Goal: Task Accomplishment & Management: Complete application form

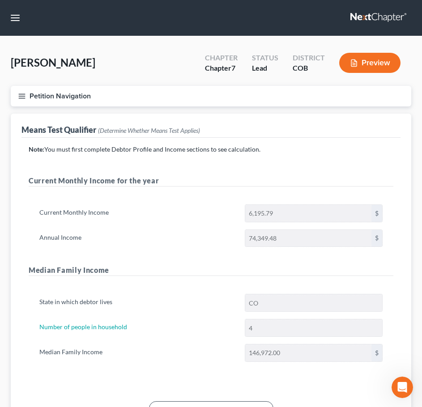
click at [21, 98] on line "button" at bounding box center [22, 98] width 6 height 0
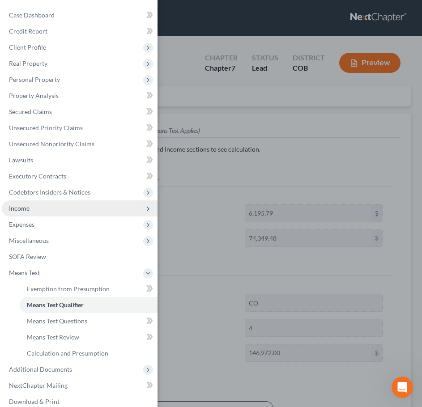
click at [30, 208] on span "Income" at bounding box center [80, 209] width 156 height 16
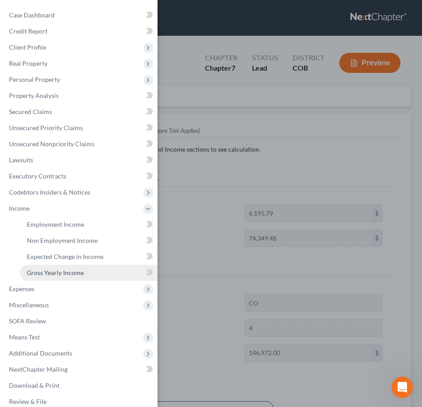
click at [62, 274] on span "Gross Yearly Income" at bounding box center [55, 273] width 57 height 8
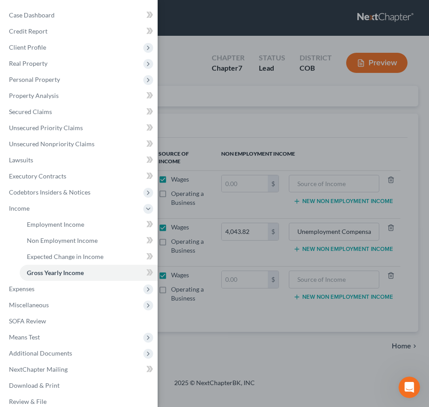
click at [262, 103] on div "Case Dashboard Payments Invoices Payments Payments Credit Report Client Profile" at bounding box center [214, 203] width 429 height 407
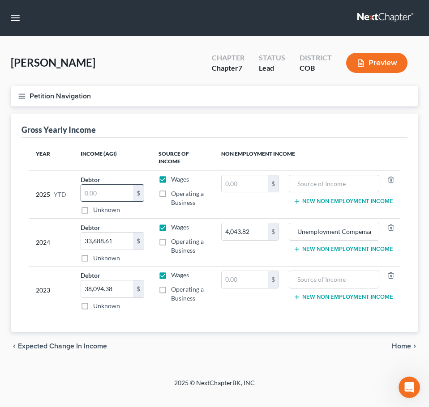
click at [90, 189] on input "text" at bounding box center [107, 193] width 52 height 17
click at [97, 192] on input "text" at bounding box center [107, 193] width 52 height 17
type input "23,933.51"
click at [66, 98] on button "Petition Navigation" at bounding box center [214, 96] width 407 height 21
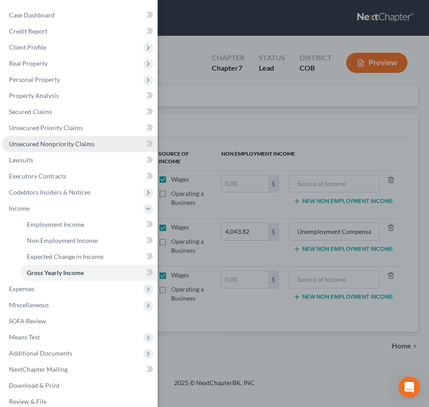
click at [43, 141] on span "Unsecured Nonpriority Claims" at bounding box center [52, 144] width 86 height 8
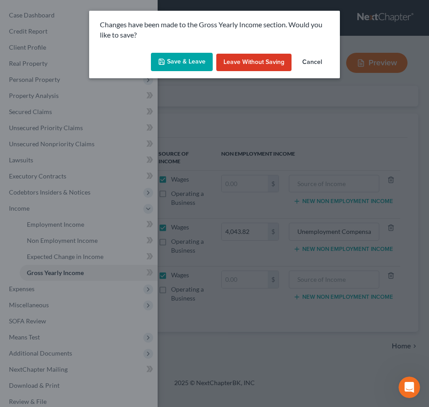
click at [186, 64] on button "Save & Leave" at bounding box center [182, 62] width 62 height 19
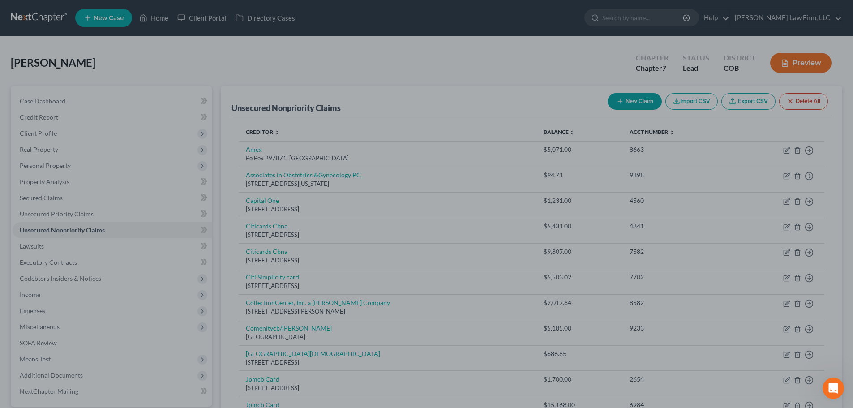
click at [104, 235] on div at bounding box center [426, 204] width 853 height 408
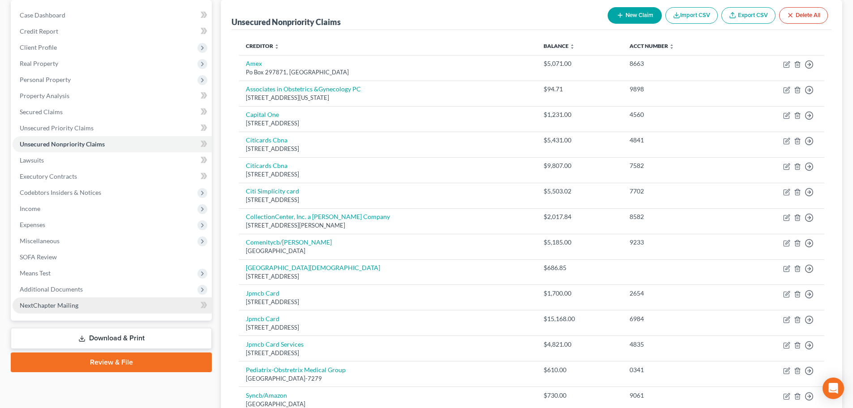
scroll to position [90, 0]
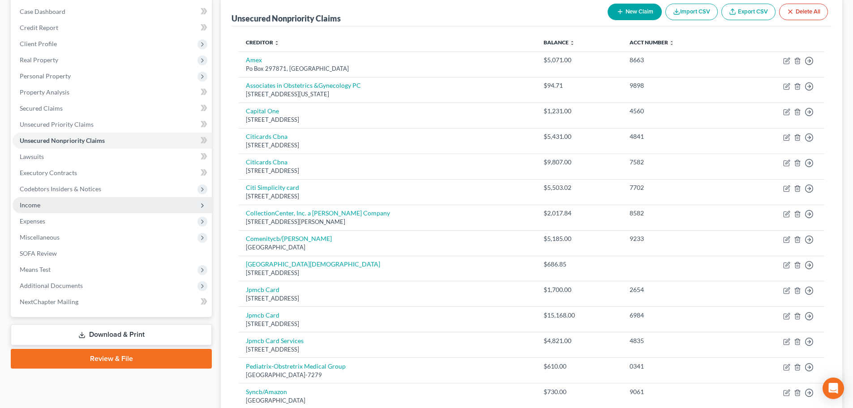
click at [39, 210] on span "Income" at bounding box center [112, 205] width 199 height 16
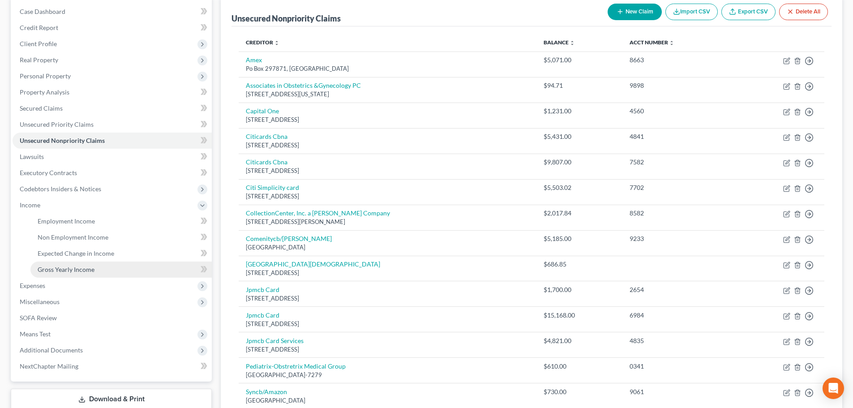
click at [55, 274] on link "Gross Yearly Income" at bounding box center [120, 269] width 181 height 16
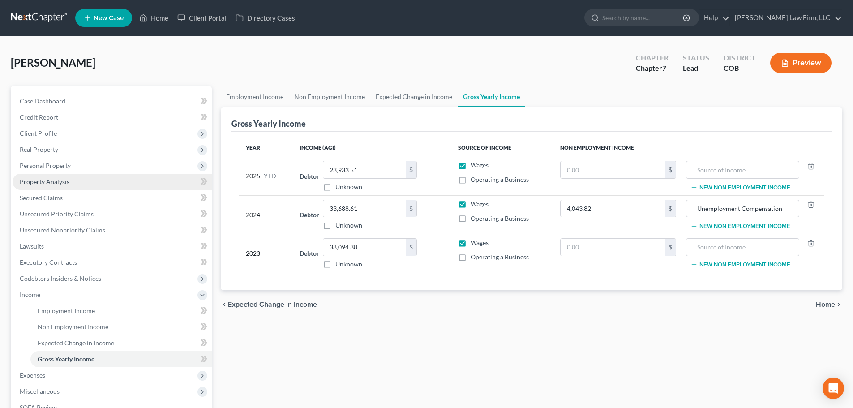
click at [56, 184] on span "Property Analysis" at bounding box center [45, 182] width 50 height 8
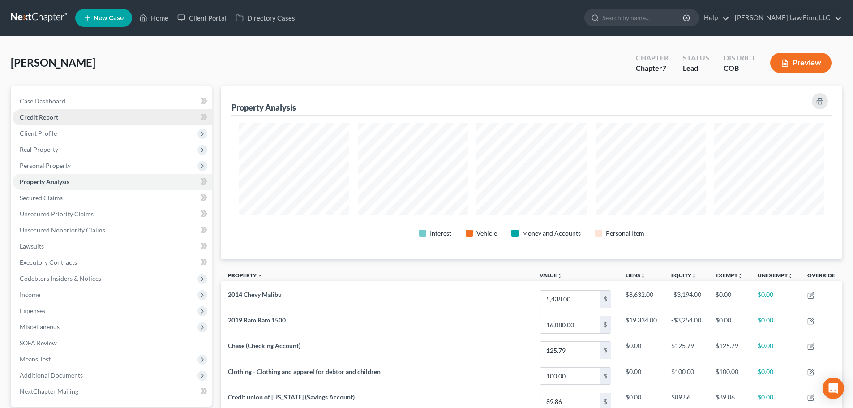
click at [52, 110] on link "Credit Report" at bounding box center [112, 117] width 199 height 16
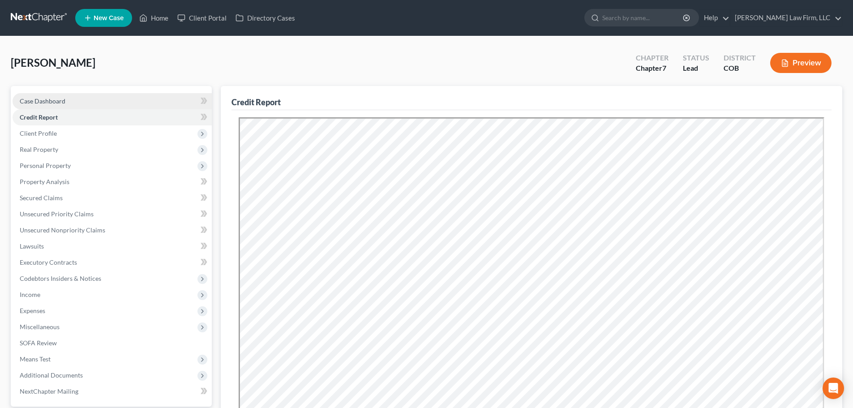
click at [101, 98] on link "Case Dashboard" at bounding box center [112, 101] width 199 height 16
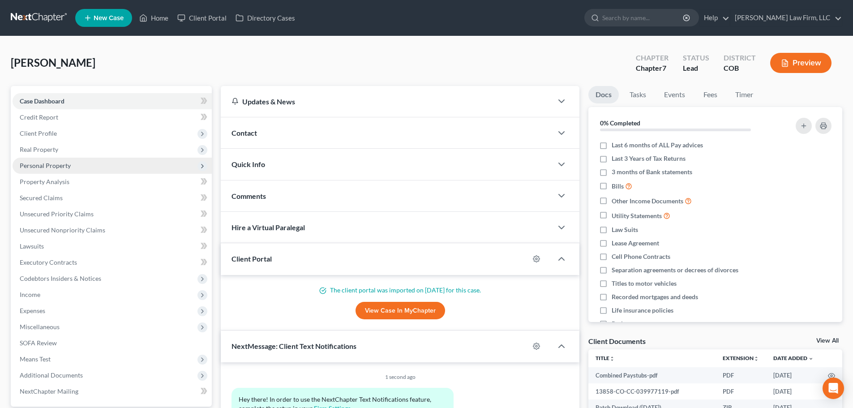
click at [79, 163] on span "Personal Property" at bounding box center [112, 166] width 199 height 16
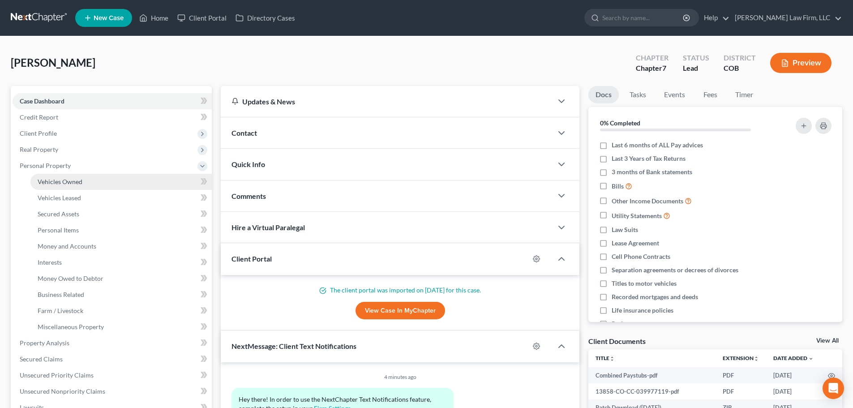
click at [70, 183] on span "Vehicles Owned" at bounding box center [60, 182] width 45 height 8
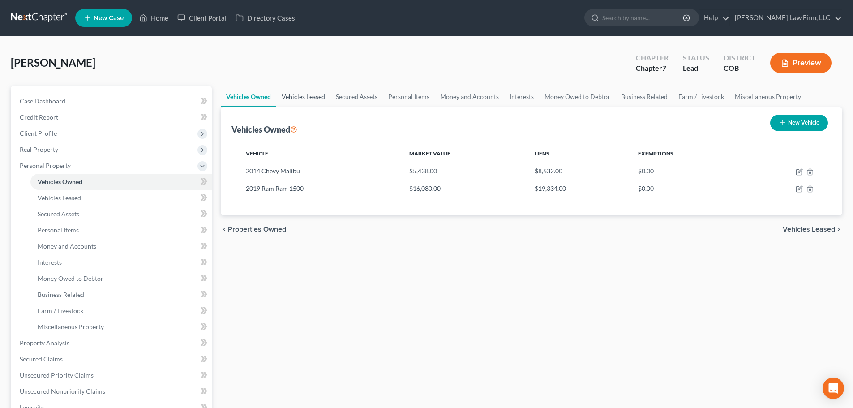
click at [317, 98] on link "Vehicles Leased" at bounding box center [303, 96] width 54 height 21
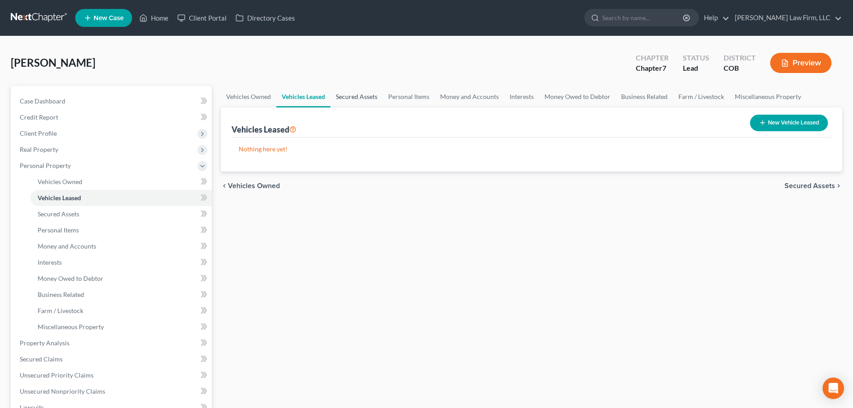
click at [346, 103] on link "Secured Assets" at bounding box center [356, 96] width 52 height 21
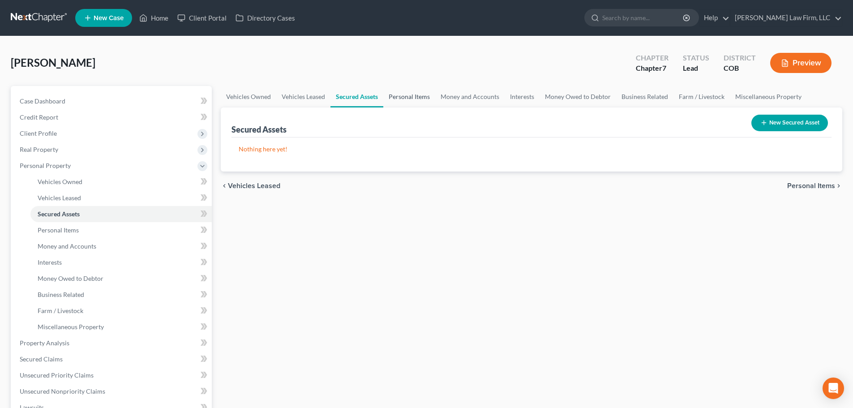
click at [400, 90] on link "Personal Items" at bounding box center [409, 96] width 52 height 21
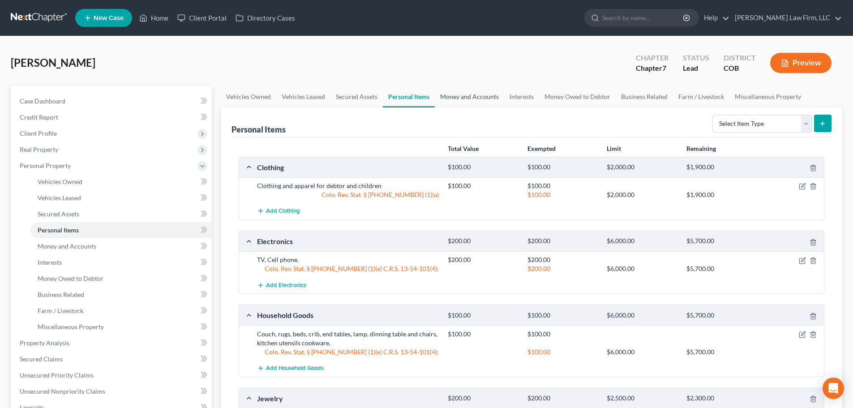
click at [466, 98] on link "Money and Accounts" at bounding box center [469, 96] width 69 height 21
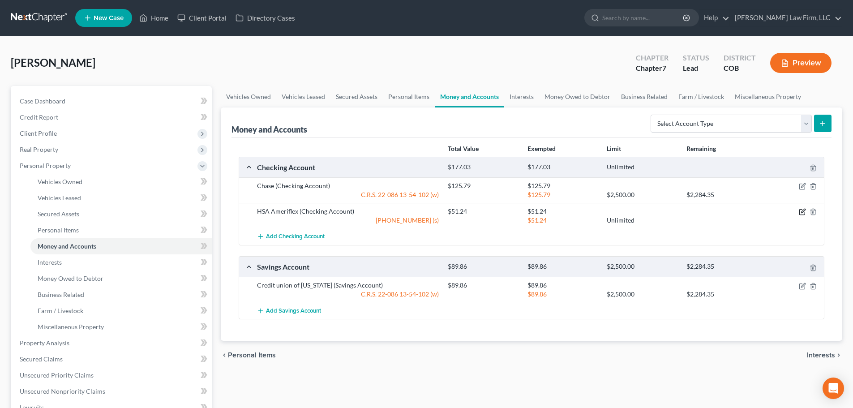
click at [802, 214] on icon "button" at bounding box center [802, 211] width 7 height 7
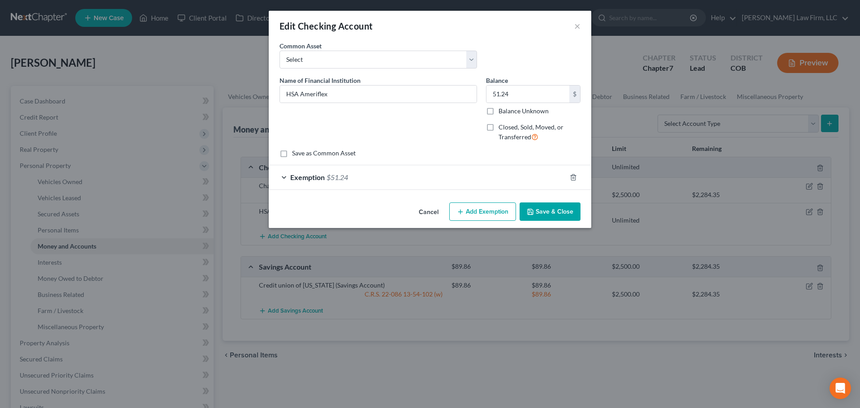
click at [368, 176] on div "Exemption $51.24" at bounding box center [417, 177] width 297 height 24
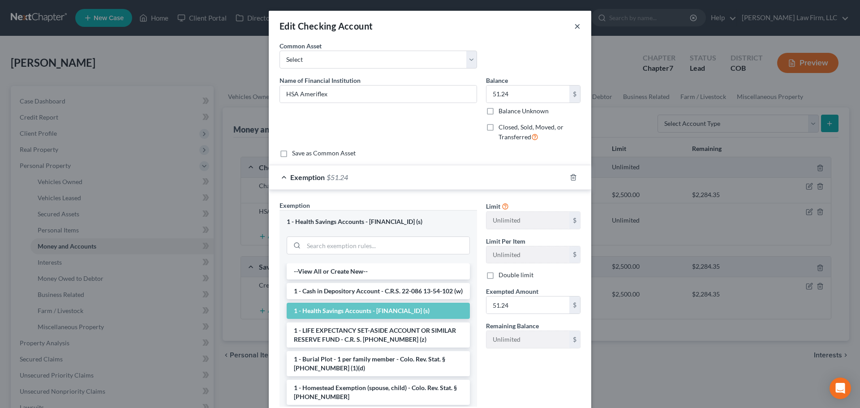
click at [571, 27] on div "Edit Checking Account ×" at bounding box center [430, 26] width 322 height 30
click at [574, 26] on button "×" at bounding box center [577, 26] width 6 height 11
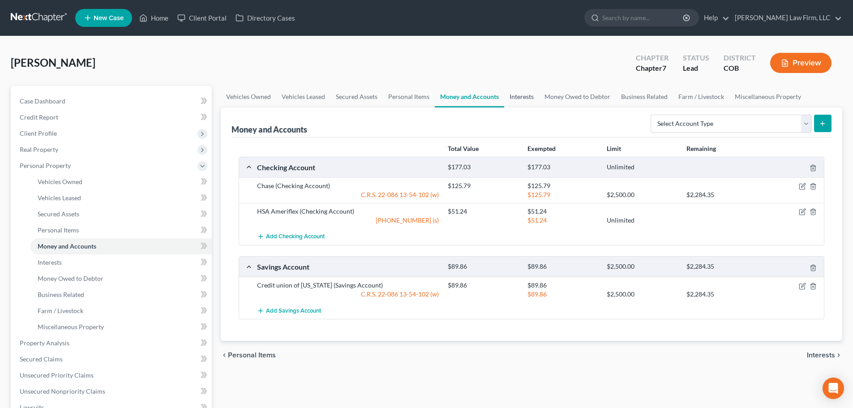
click at [505, 95] on link "Interests" at bounding box center [521, 96] width 35 height 21
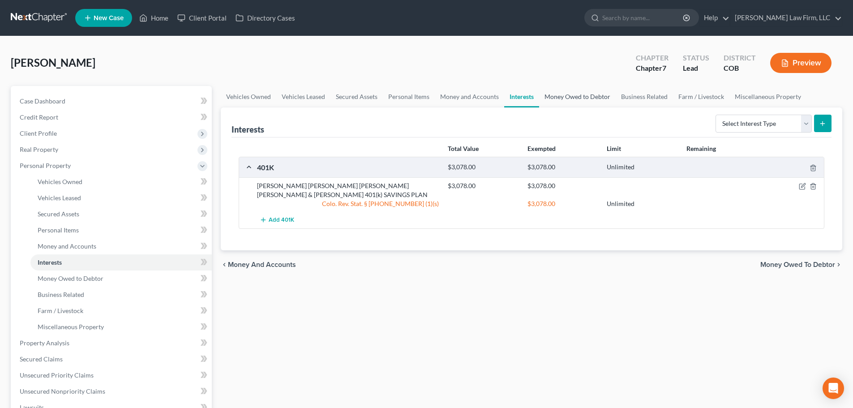
click at [548, 99] on link "Money Owed to Debtor" at bounding box center [577, 96] width 77 height 21
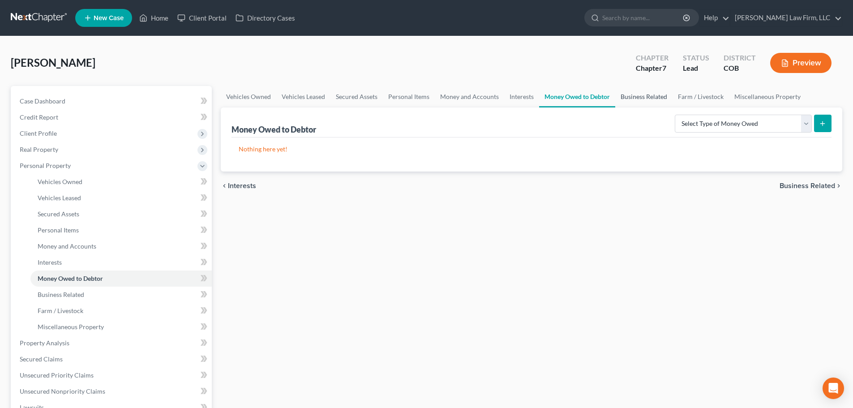
click at [630, 94] on link "Business Related" at bounding box center [643, 96] width 57 height 21
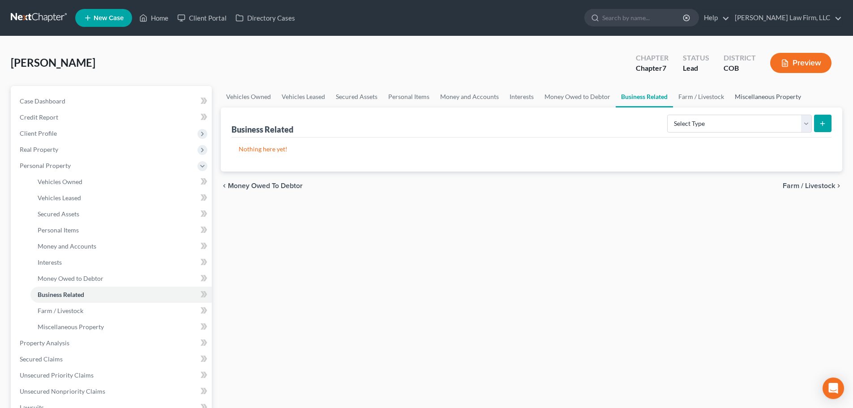
click at [756, 94] on link "Miscellaneous Property" at bounding box center [767, 96] width 77 height 21
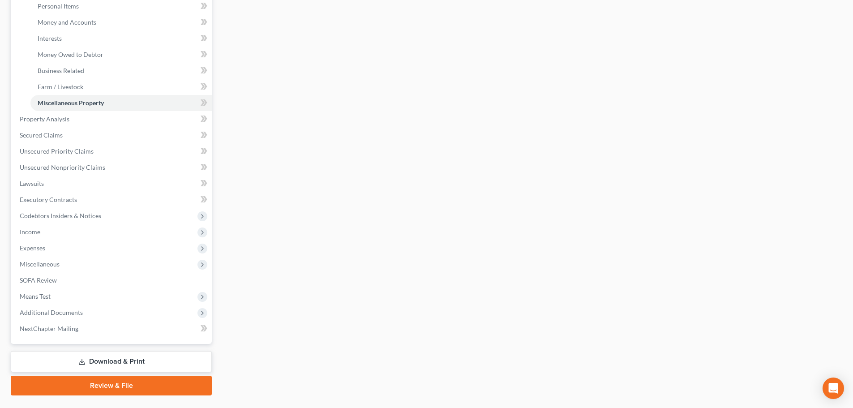
click at [100, 360] on link "Download & Print" at bounding box center [111, 361] width 201 height 21
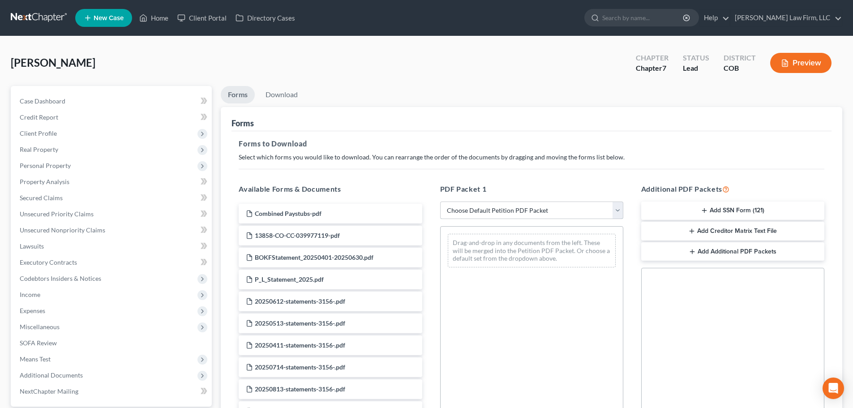
click at [509, 209] on select "Choose Default Petition PDF Packet Complete Bankruptcy Petition (all forms and …" at bounding box center [531, 210] width 183 height 18
select select "6"
click at [440, 201] on select "Choose Default Petition PDF Packet Complete Bankruptcy Petition (all forms and …" at bounding box center [531, 210] width 183 height 18
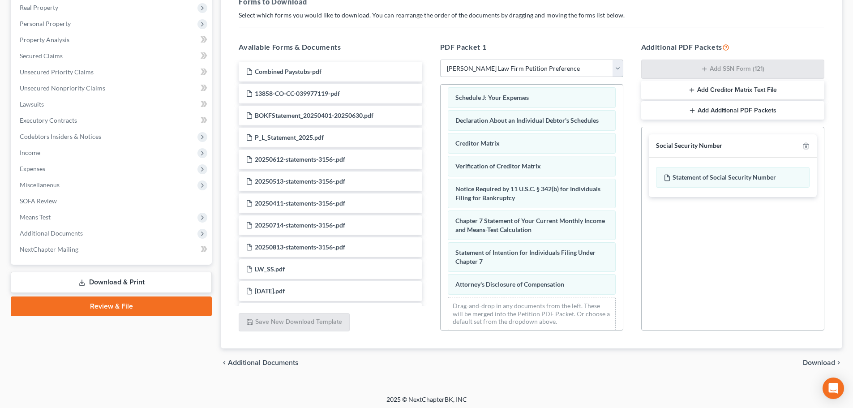
scroll to position [145, 0]
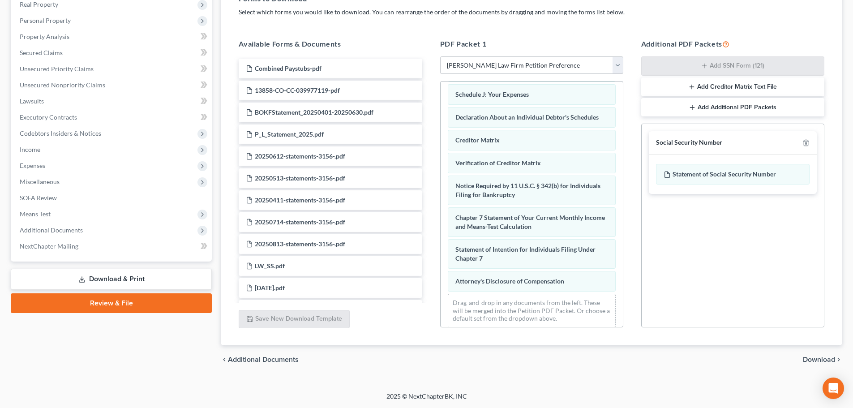
click at [819, 359] on span "Download" at bounding box center [819, 359] width 32 height 7
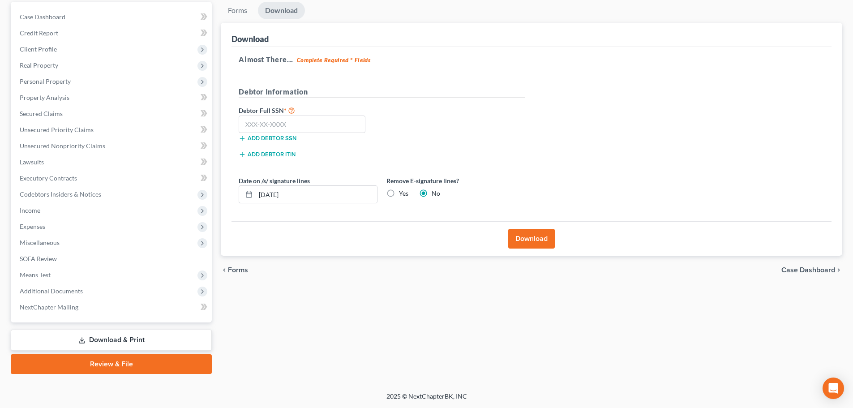
scroll to position [84, 0]
click at [290, 126] on input "text" at bounding box center [302, 124] width 127 height 18
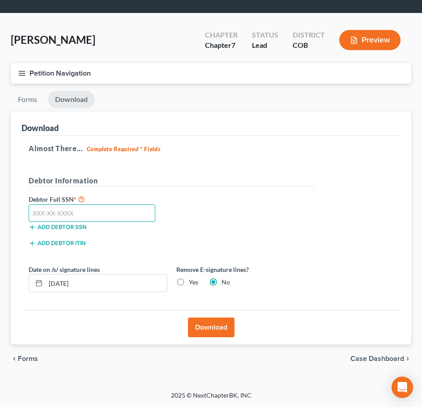
click at [117, 214] on input "text" at bounding box center [92, 214] width 127 height 18
type input "623-86-8573"
click at [189, 278] on label "Yes" at bounding box center [193, 282] width 9 height 9
click at [192, 278] on input "Yes" at bounding box center [195, 281] width 6 height 6
radio input "true"
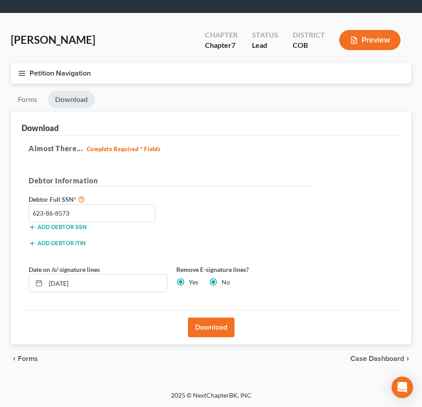
radio input "false"
click at [194, 325] on button "Download" at bounding box center [211, 328] width 47 height 20
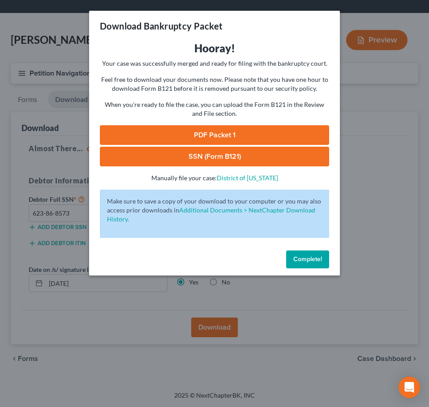
click at [289, 135] on link "PDF Packet 1" at bounding box center [214, 135] width 229 height 20
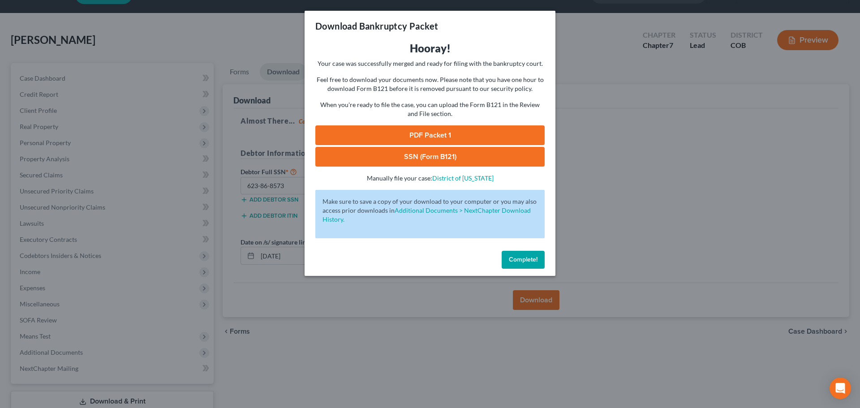
click at [581, 109] on div "Download Bankruptcy Packet Hooray! Your case was successfully merged and ready …" at bounding box center [430, 204] width 860 height 408
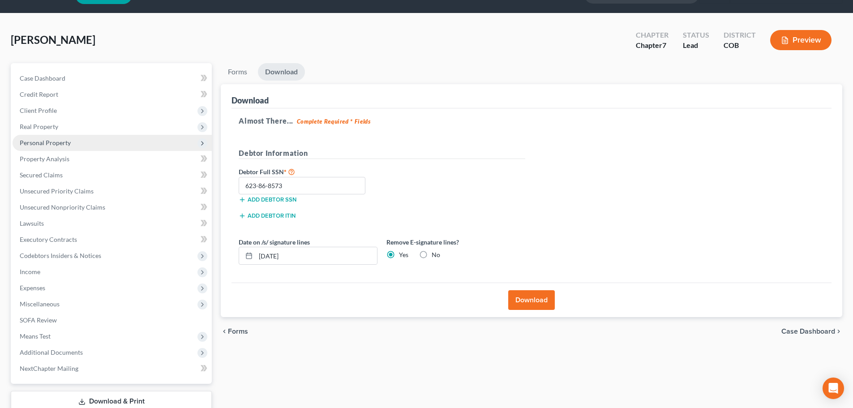
click at [51, 143] on span "Personal Property" at bounding box center [45, 143] width 51 height 8
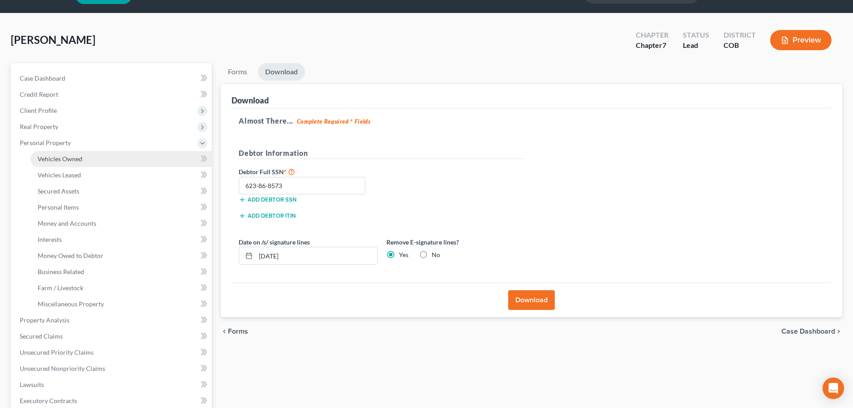
click at [64, 154] on link "Vehicles Owned" at bounding box center [120, 159] width 181 height 16
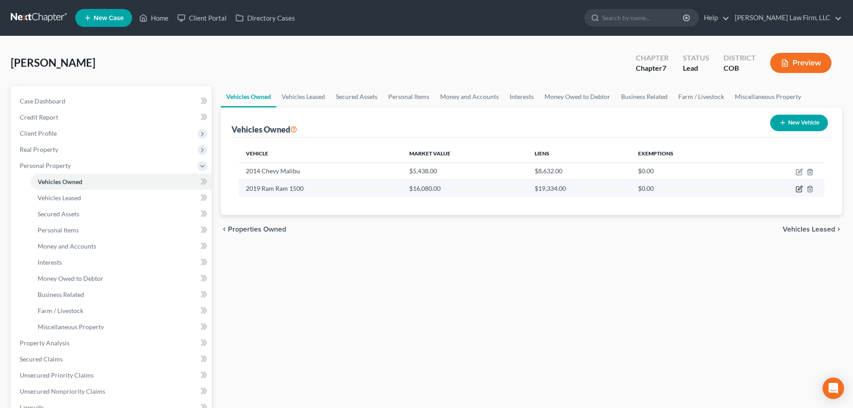
click at [801, 189] on icon "button" at bounding box center [798, 188] width 7 height 7
select select "0"
select select "7"
select select "3"
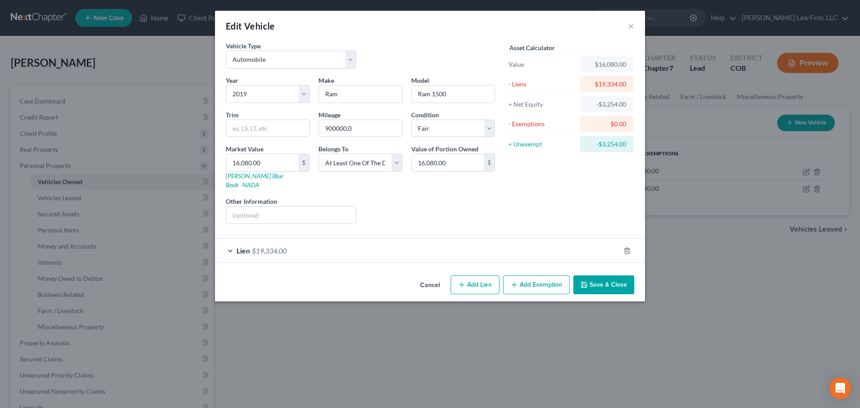
click at [345, 240] on div "Lien $19,334.00" at bounding box center [417, 251] width 405 height 24
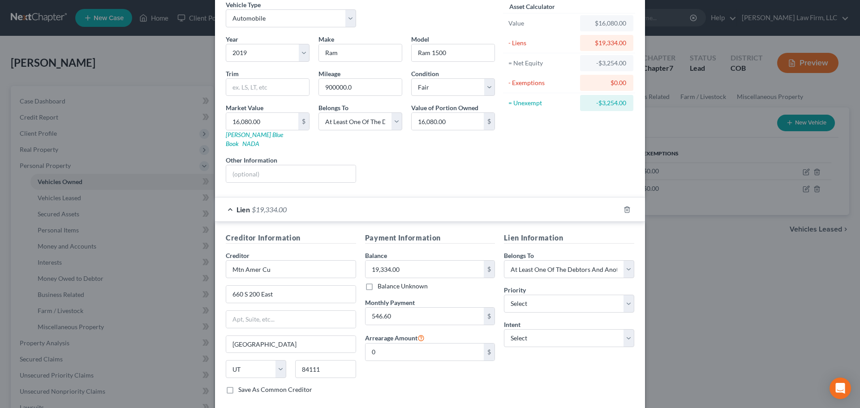
scroll to position [82, 0]
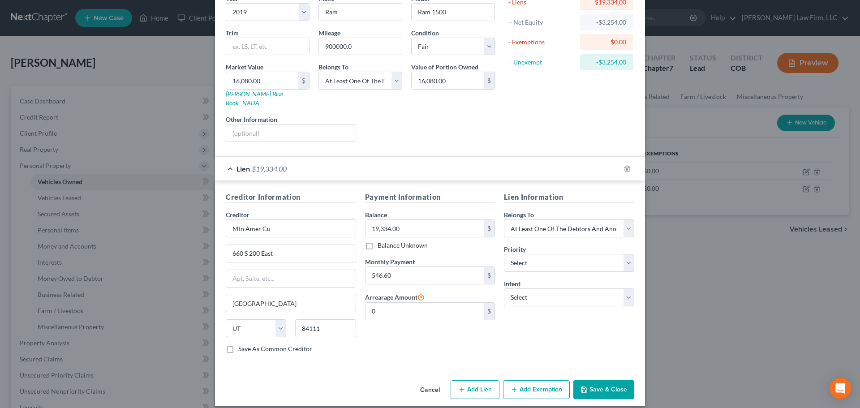
click at [694, 335] on div "Edit Vehicle × Vehicle Type Select Automobile Truck Trailer Watercraft Aircraft…" at bounding box center [430, 204] width 860 height 408
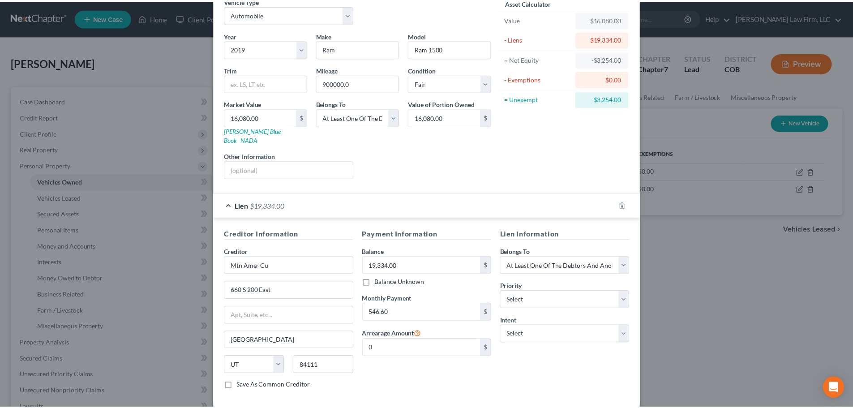
scroll to position [0, 0]
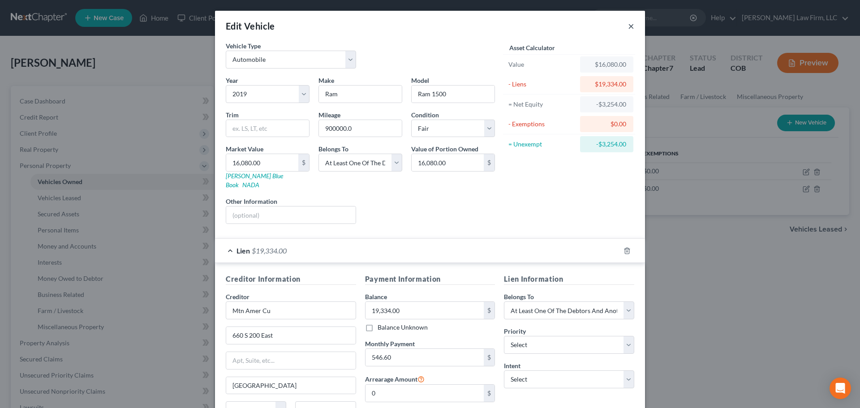
click at [628, 26] on button "×" at bounding box center [631, 26] width 6 height 11
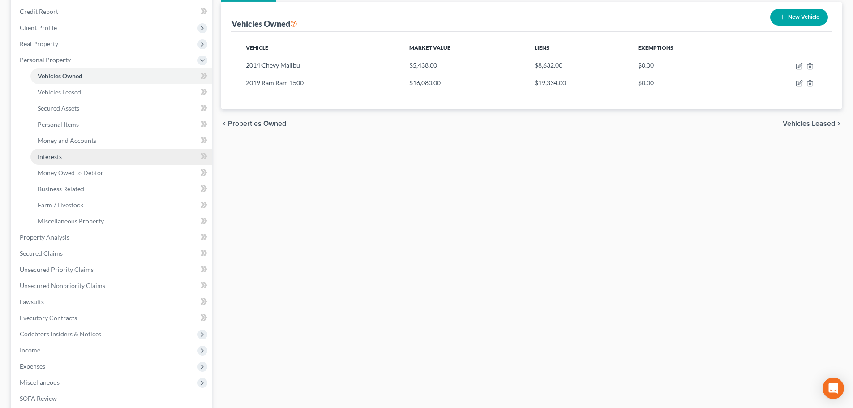
scroll to position [90, 0]
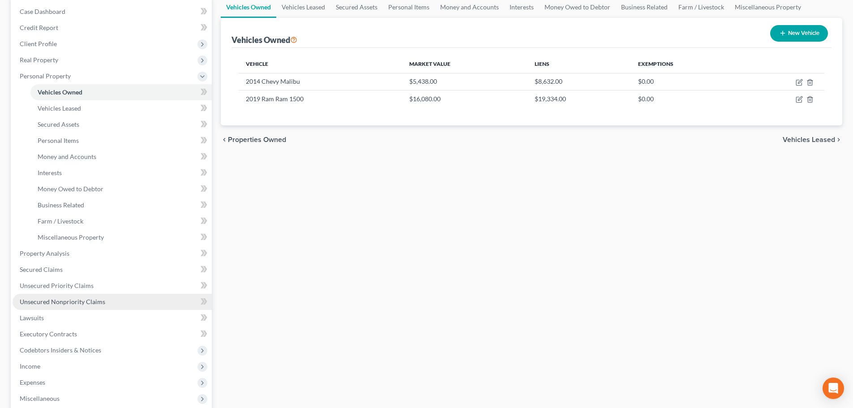
click at [102, 298] on span "Unsecured Nonpriority Claims" at bounding box center [63, 302] width 86 height 8
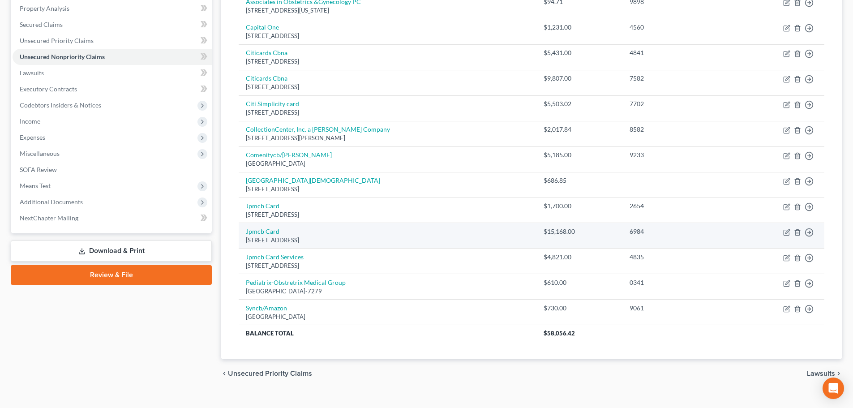
scroll to position [187, 0]
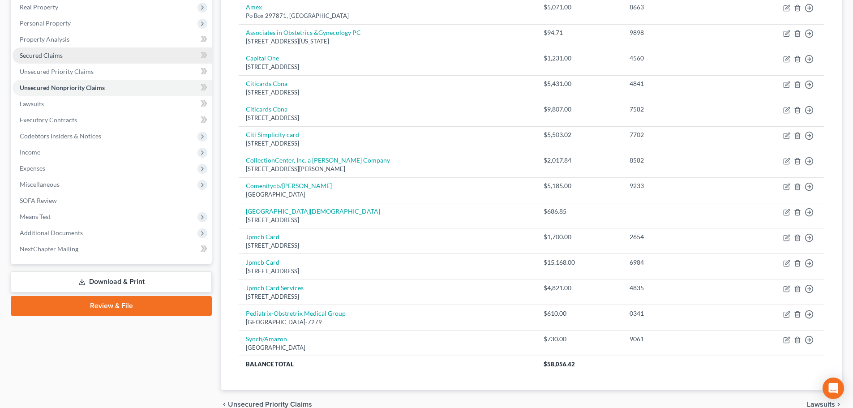
click at [61, 54] on span "Secured Claims" at bounding box center [41, 55] width 43 height 8
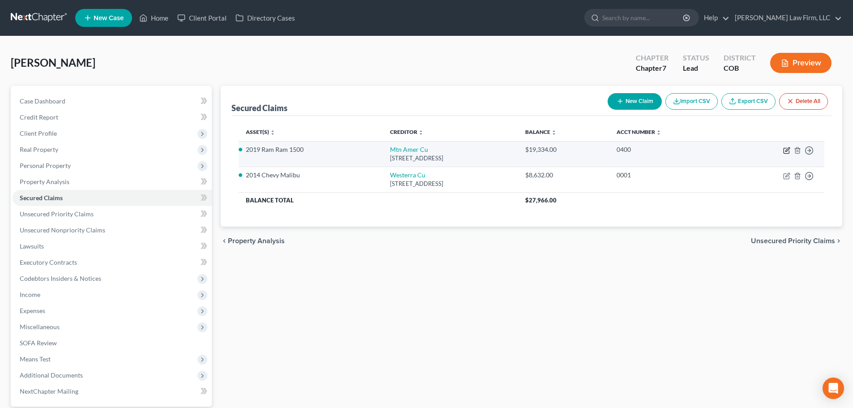
click at [787, 153] on icon "button" at bounding box center [785, 150] width 5 height 5
select select "46"
select select "4"
select select "3"
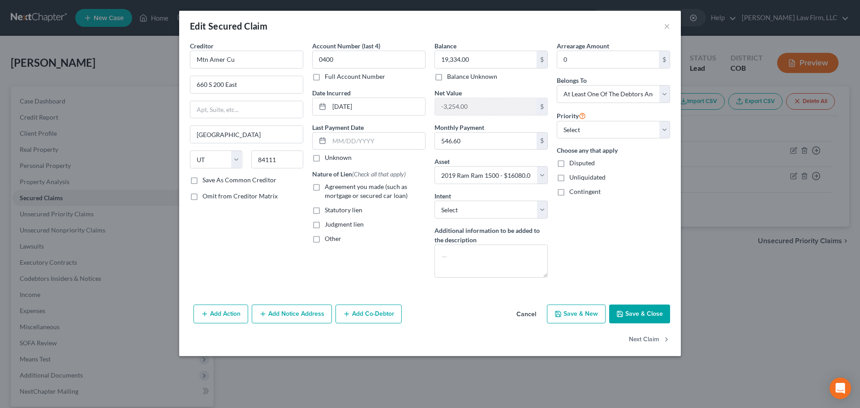
click at [377, 316] on button "Add Co-Debtor" at bounding box center [368, 313] width 66 height 19
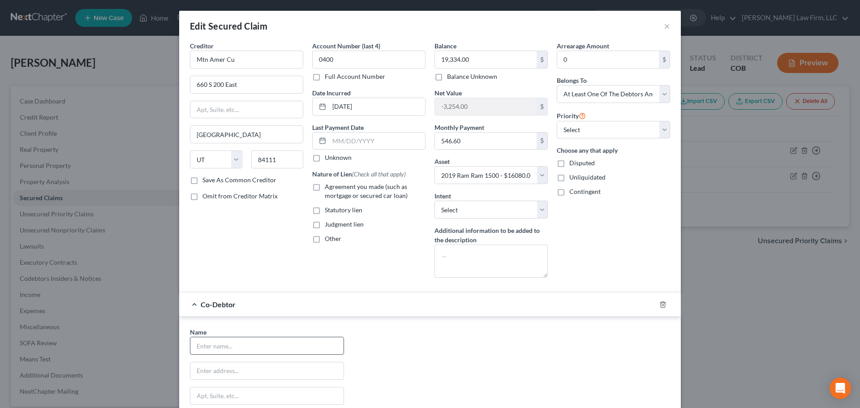
click at [238, 341] on input "text" at bounding box center [266, 345] width 153 height 17
type input "Andre Walker"
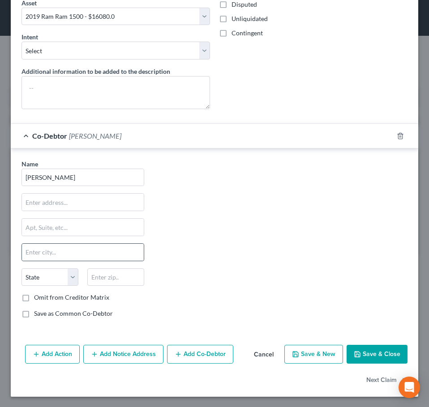
scroll to position [359, 0]
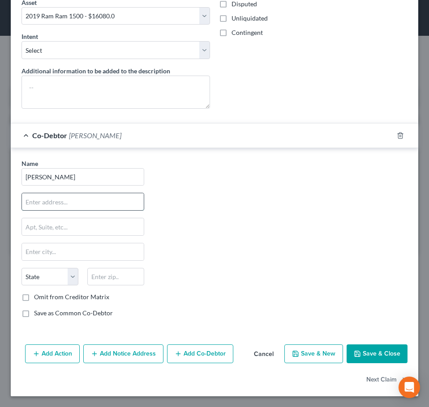
click at [85, 201] on input "text" at bounding box center [83, 201] width 122 height 17
type input "613 Erie Rd."
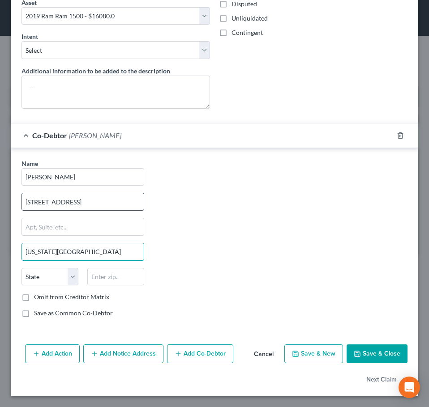
type input "Colorado Springs"
select select "5"
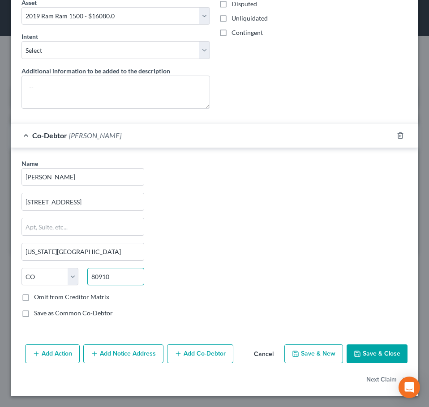
type input "80910"
click at [364, 351] on button "Save & Close" at bounding box center [376, 354] width 61 height 19
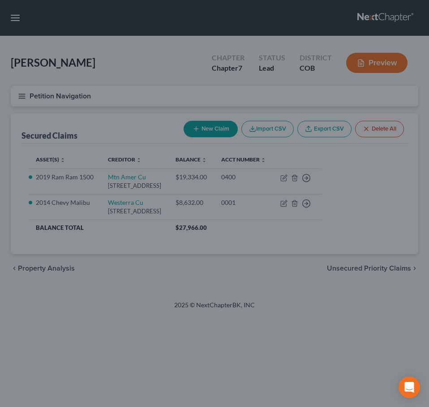
select select "4"
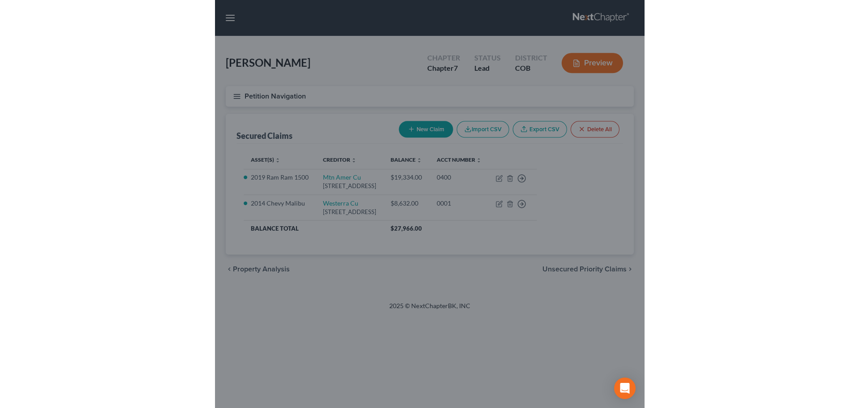
scroll to position [0, 0]
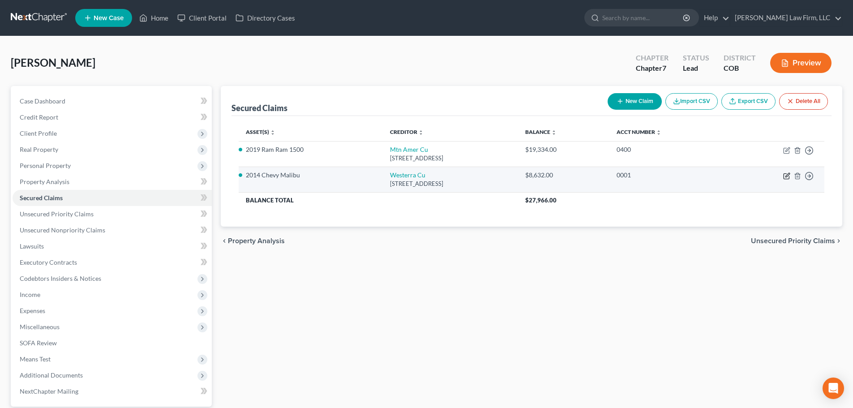
click at [785, 177] on icon "button" at bounding box center [787, 175] width 4 height 4
select select "5"
select select "0"
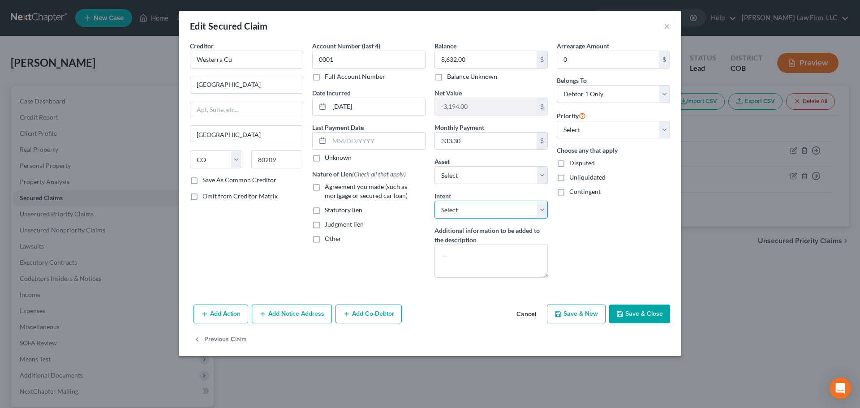
click at [501, 206] on select "Select Surrender Redeem Reaffirm Avoid Other" at bounding box center [490, 210] width 113 height 18
select select "4"
click at [434, 201] on select "Select Surrender Redeem Reaffirm Avoid Other" at bounding box center [490, 210] width 113 height 18
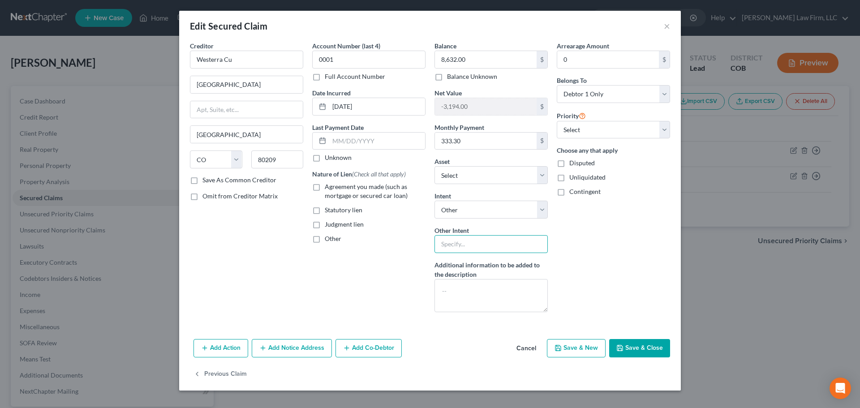
click at [472, 240] on input "text" at bounding box center [490, 244] width 113 height 18
type input "Retain and Pay"
drag, startPoint x: 635, startPoint y: 350, endPoint x: 645, endPoint y: 342, distance: 13.0
click at [635, 349] on button "Save & Close" at bounding box center [639, 348] width 61 height 19
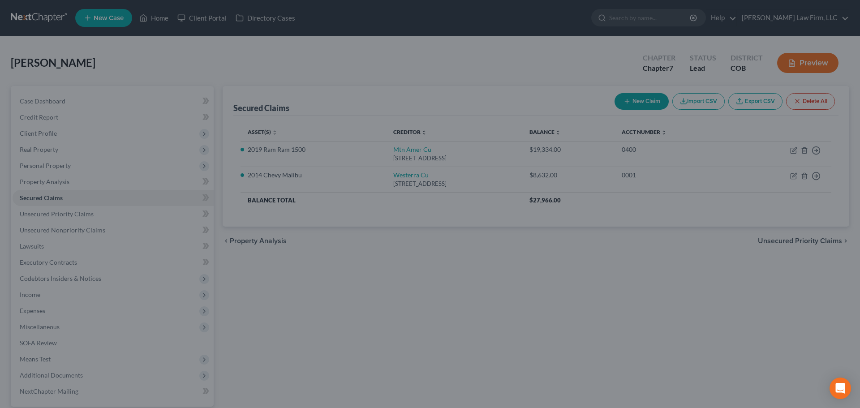
select select "3"
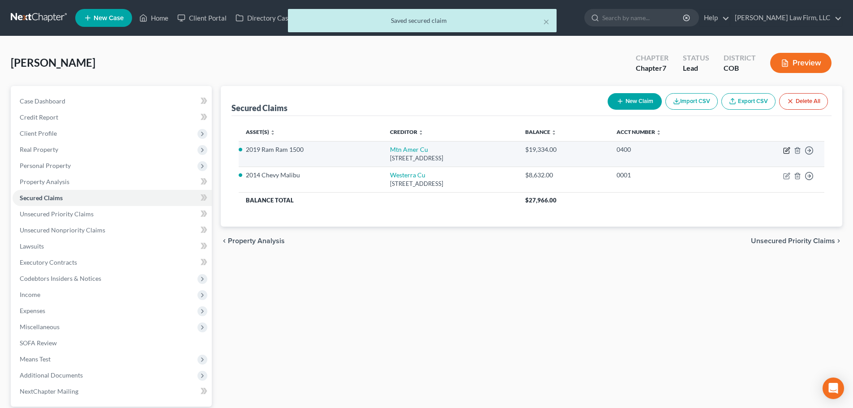
click at [787, 147] on icon "button" at bounding box center [786, 150] width 7 height 7
select select "46"
select select "3"
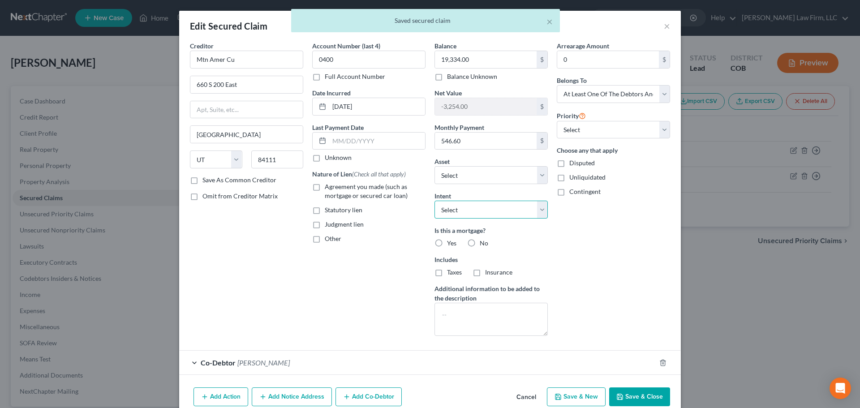
click at [517, 212] on select "Select Surrender Redeem Reaffirm Avoid Other" at bounding box center [490, 210] width 113 height 18
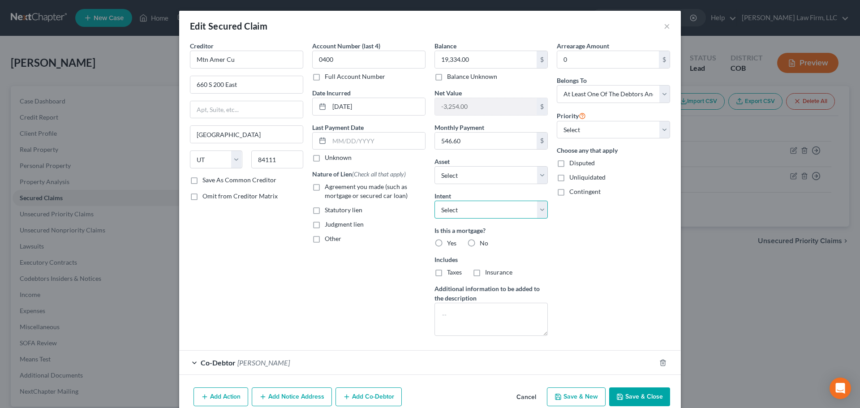
select select "4"
click at [434, 201] on select "Select Surrender Redeem Reaffirm Avoid Other" at bounding box center [490, 210] width 113 height 18
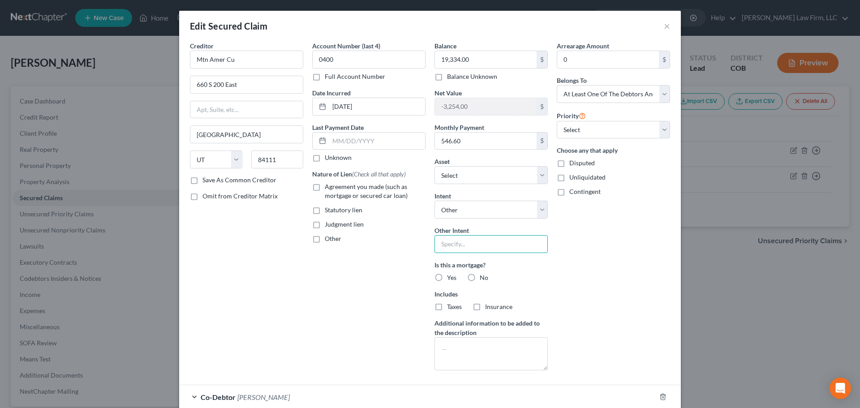
click at [459, 242] on input "text" at bounding box center [490, 244] width 113 height 18
type input "Retain and Pay"
click at [479, 276] on label "No" at bounding box center [483, 277] width 9 height 9
click at [483, 276] on input "No" at bounding box center [486, 276] width 6 height 6
radio input "true"
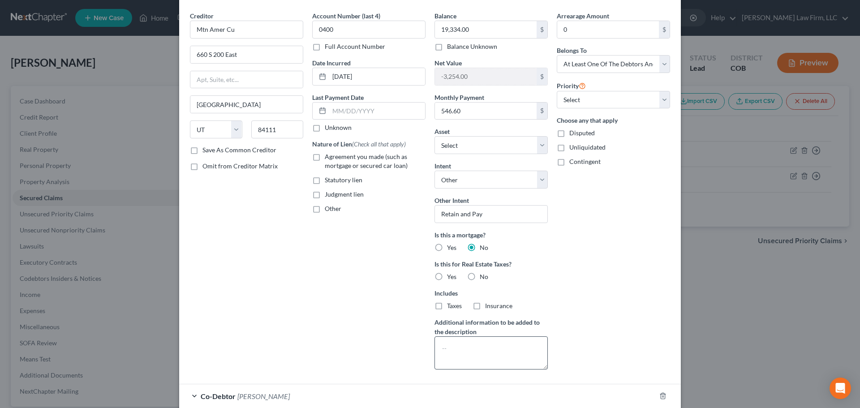
scroll to position [90, 0]
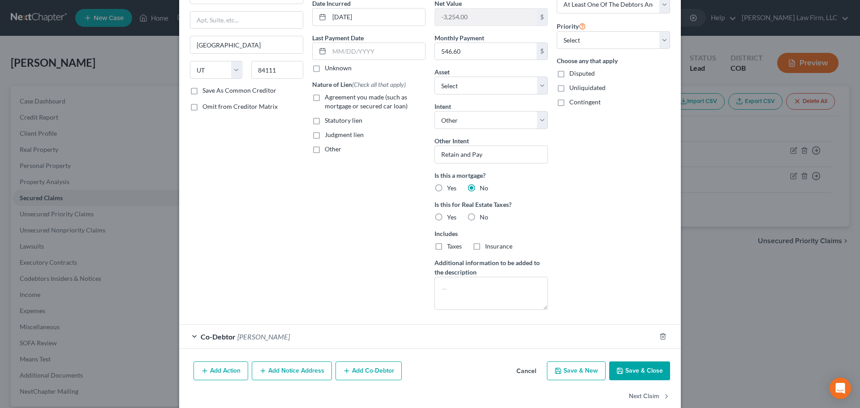
click at [479, 216] on span "No" at bounding box center [483, 217] width 9 height 8
click at [483, 216] on input "No" at bounding box center [486, 216] width 6 height 6
radio input "true"
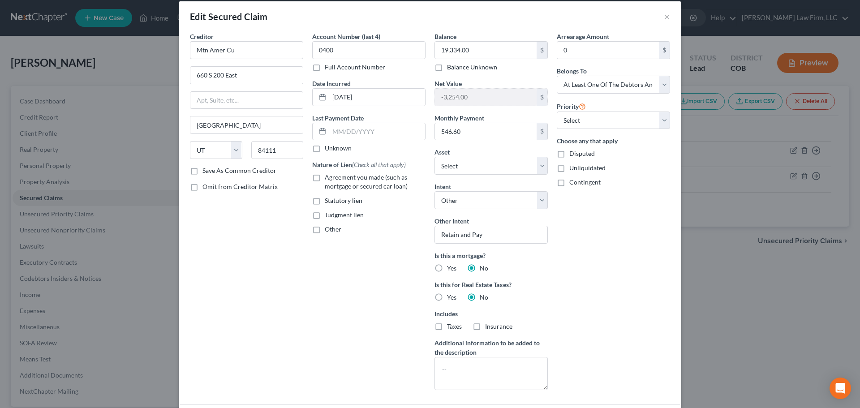
scroll to position [0, 0]
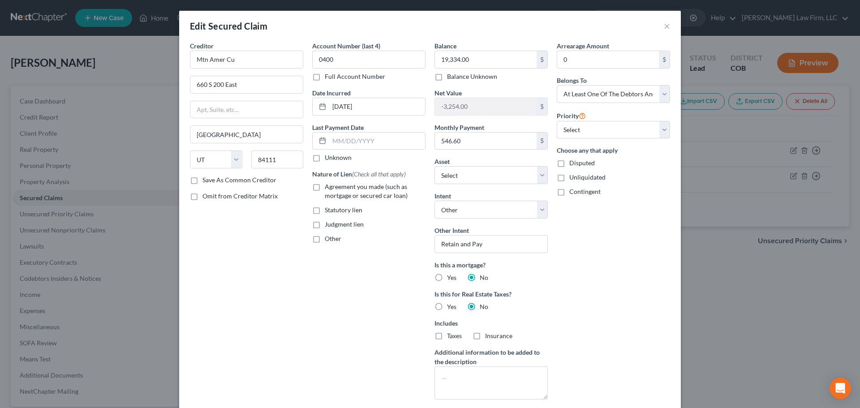
click at [375, 194] on span "Agreement you made (such as mortgage or secured car loan)" at bounding box center [366, 191] width 83 height 17
click at [334, 188] on input "Agreement you made (such as mortgage or secured car loan)" at bounding box center [331, 185] width 6 height 6
checkbox input "true"
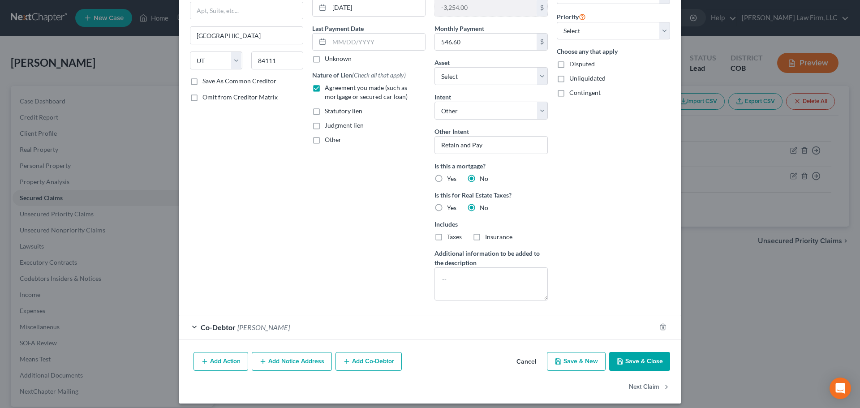
scroll to position [105, 0]
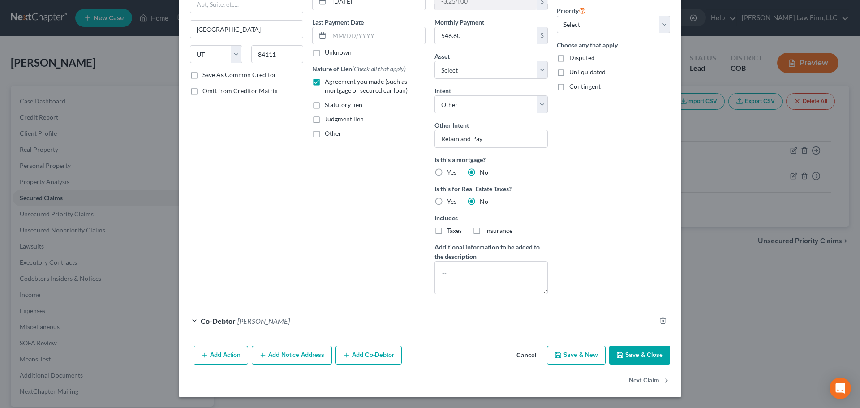
click at [644, 353] on button "Save & Close" at bounding box center [639, 355] width 61 height 19
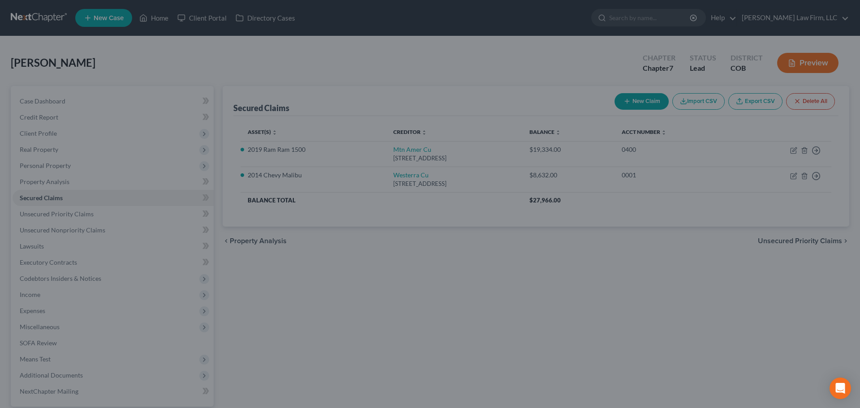
select select "4"
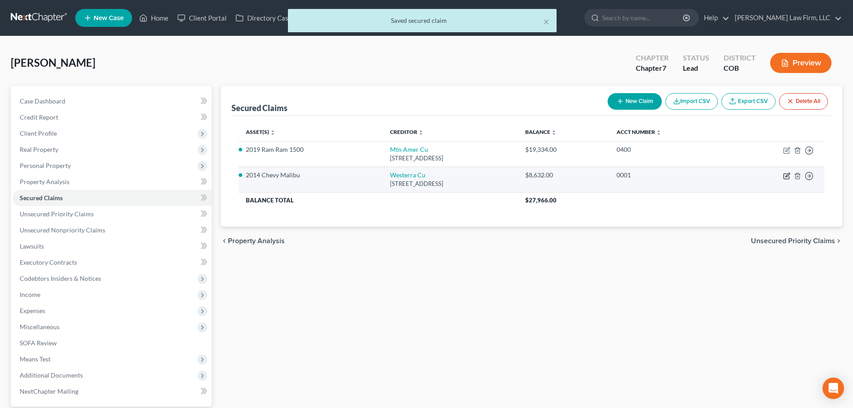
click at [786, 175] on icon "button" at bounding box center [787, 175] width 4 height 4
select select "5"
select select "4"
select select "0"
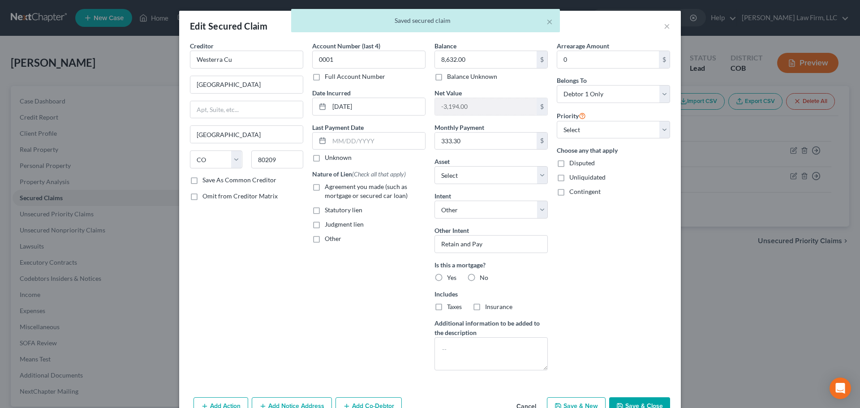
click at [479, 274] on label "No" at bounding box center [483, 277] width 9 height 9
click at [483, 274] on input "No" at bounding box center [486, 276] width 6 height 6
radio input "true"
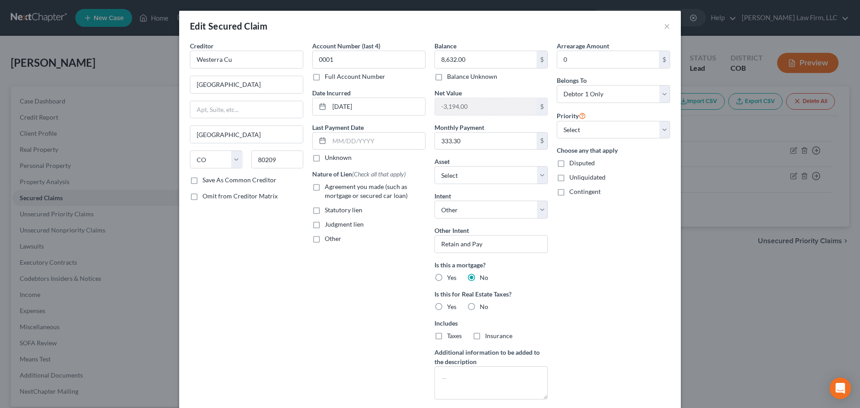
click at [479, 306] on label "No" at bounding box center [483, 306] width 9 height 9
click at [483, 306] on input "No" at bounding box center [486, 305] width 6 height 6
radio input "true"
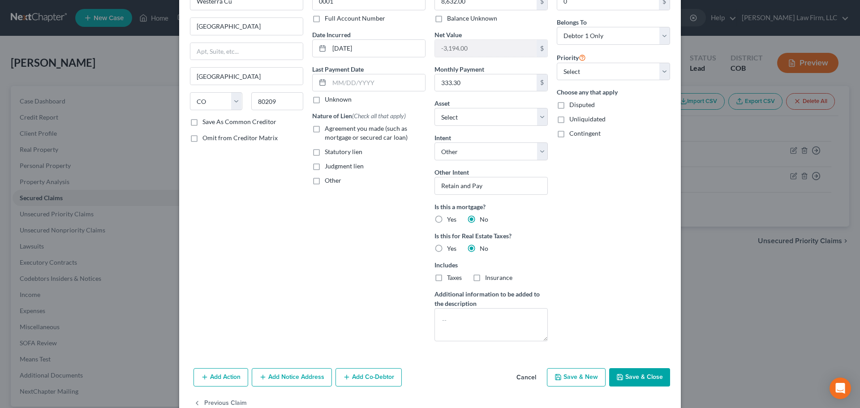
scroll to position [36, 0]
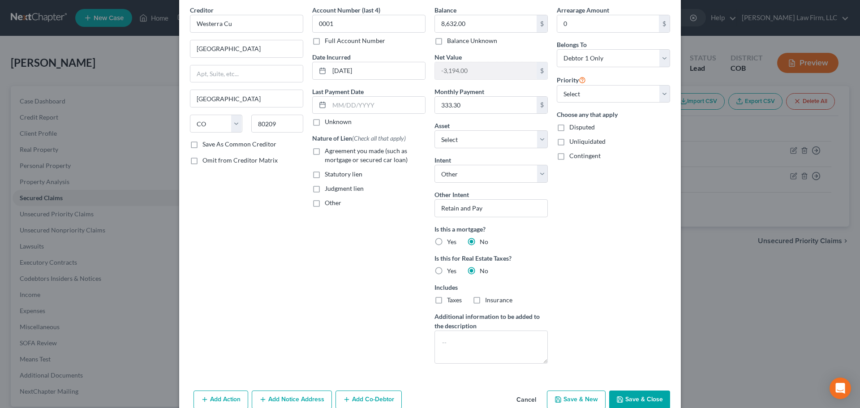
click at [350, 158] on span "Agreement you made (such as mortgage or secured car loan)" at bounding box center [366, 155] width 83 height 17
click at [334, 152] on input "Agreement you made (such as mortgage or secured car loan)" at bounding box center [331, 149] width 6 height 6
checkbox input "true"
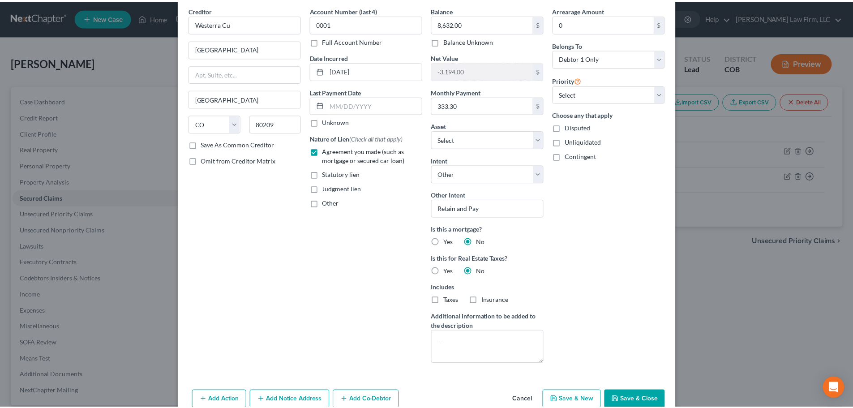
scroll to position [81, 0]
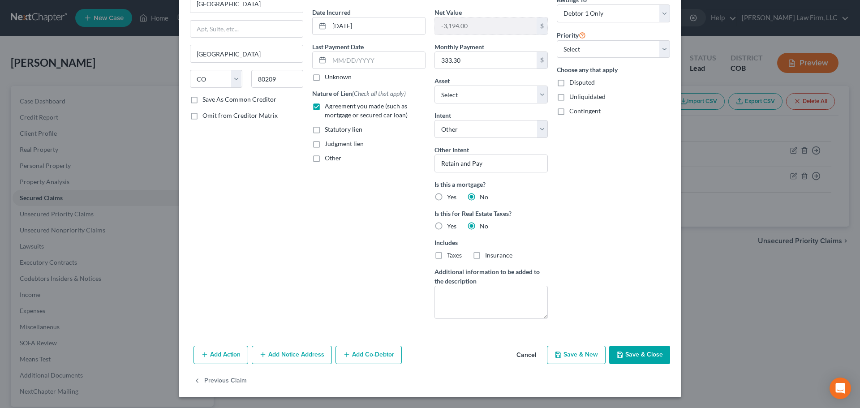
click at [641, 356] on button "Save & Close" at bounding box center [639, 355] width 61 height 19
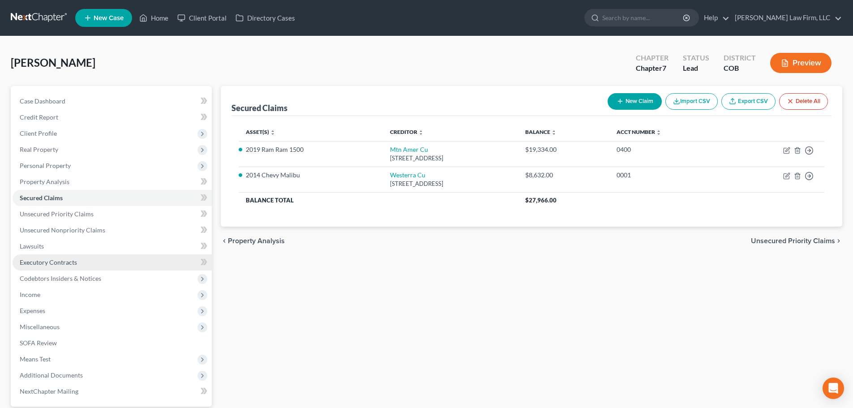
scroll to position [84, 0]
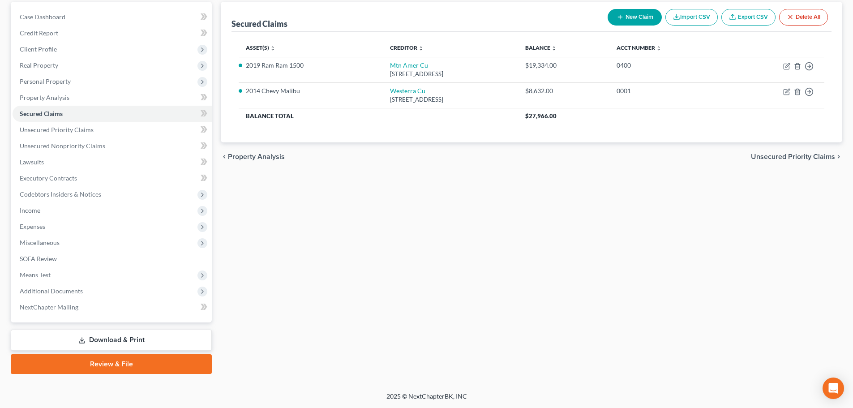
click at [77, 364] on link "Review & File" at bounding box center [111, 364] width 201 height 20
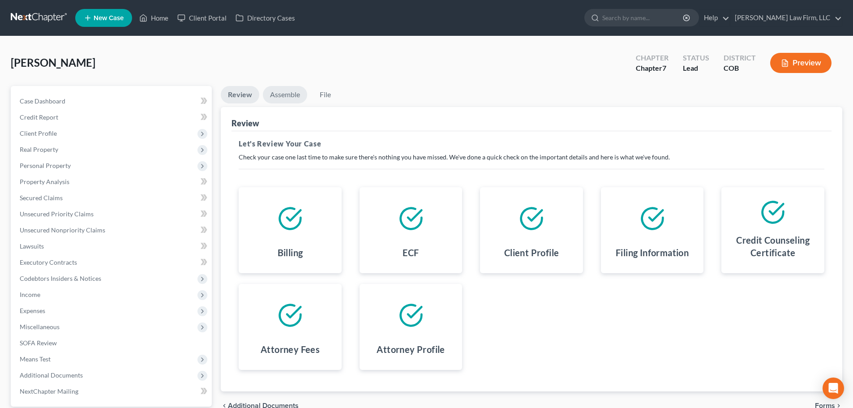
click at [290, 90] on link "Assemble" at bounding box center [285, 94] width 44 height 17
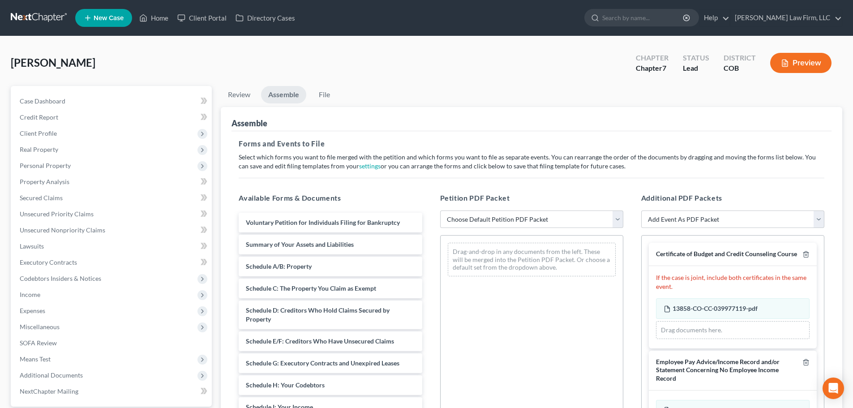
click at [377, 53] on div "Acevedo-Walker, Lizeth Upgraded Chapter Chapter 7 Status Lead District COB Prev…" at bounding box center [426, 66] width 831 height 39
click at [501, 214] on select "Choose Default Petition PDF Packet Emergency Filing (Voluntary Petition and Cre…" at bounding box center [531, 219] width 183 height 18
select select "5"
click at [440, 210] on select "Choose Default Petition PDF Packet Emergency Filing (Voluntary Petition and Cre…" at bounding box center [531, 219] width 183 height 18
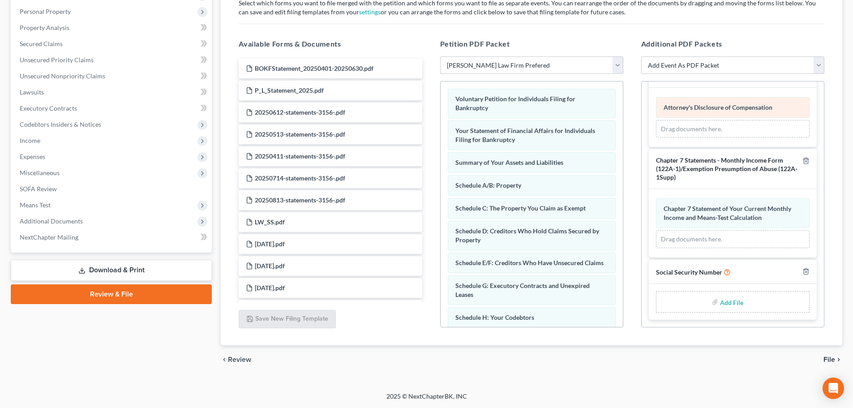
scroll to position [335, 0]
click at [731, 304] on input "file" at bounding box center [730, 302] width 21 height 16
type input "C:\fakepath\2025-09-18 Signed SSN.pdf"
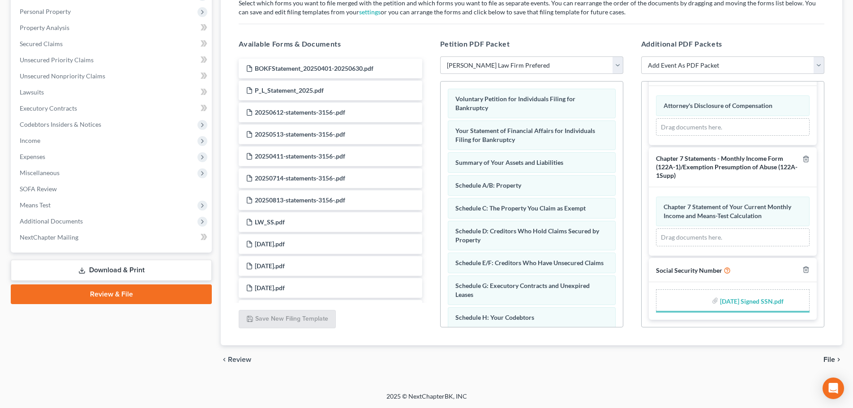
scroll to position [323, 0]
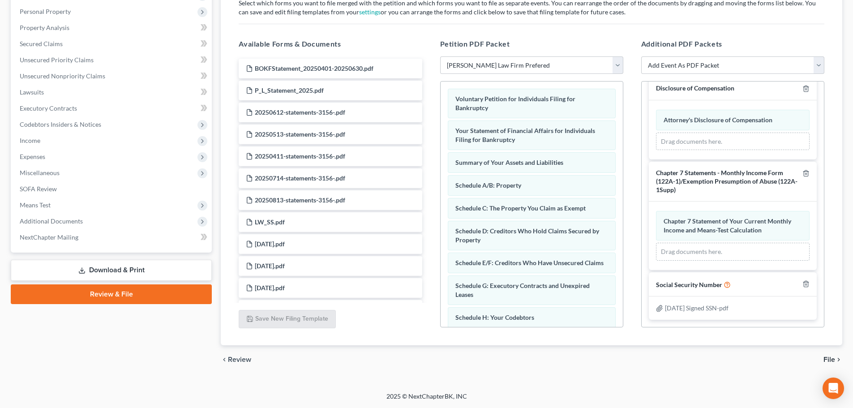
click at [827, 359] on span "File" at bounding box center [829, 359] width 12 height 7
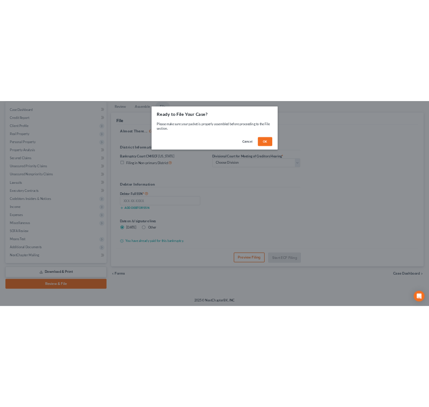
scroll to position [84, 0]
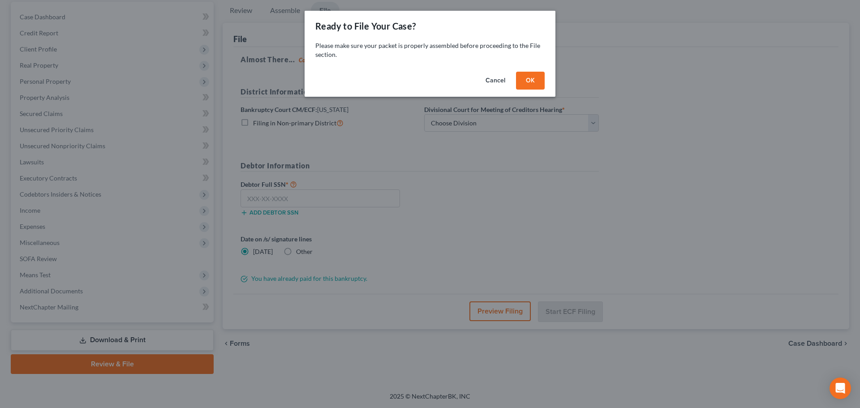
drag, startPoint x: 547, startPoint y: 82, endPoint x: 537, endPoint y: 80, distance: 10.5
click at [545, 82] on div "Cancel OK" at bounding box center [429, 82] width 251 height 29
click at [537, 80] on button "OK" at bounding box center [530, 81] width 29 height 18
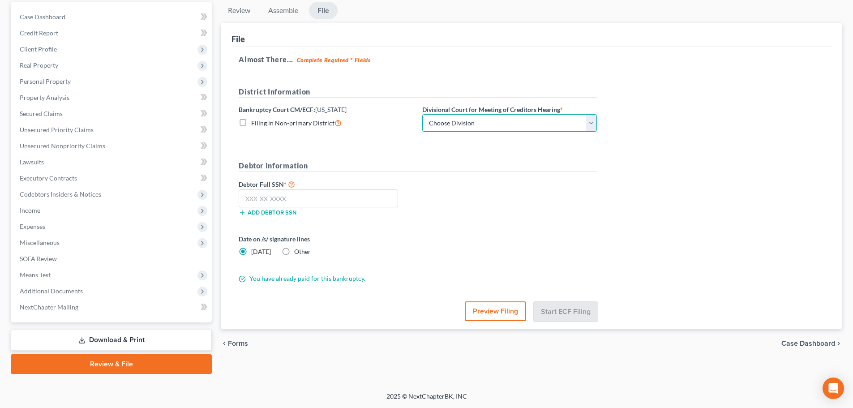
click at [477, 120] on select "Choose Division Denver" at bounding box center [509, 123] width 175 height 18
select select "0"
click at [422, 114] on select "Choose Division Denver" at bounding box center [509, 123] width 175 height 18
click at [263, 197] on input "text" at bounding box center [318, 198] width 159 height 18
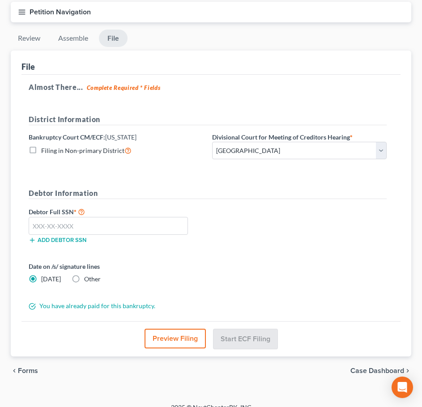
click at [357, 247] on div "Debtor Full SSN * Add debtor SSN" at bounding box center [207, 228] width 367 height 45
click at [148, 222] on input "text" at bounding box center [108, 226] width 159 height 18
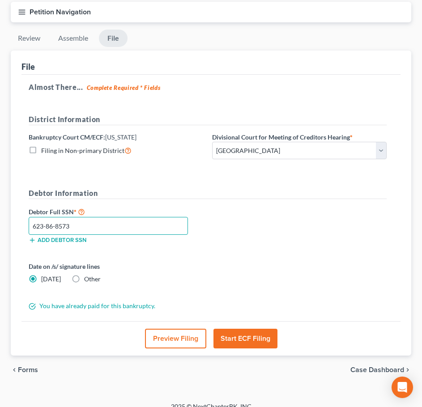
type input "623-86-8573"
click at [224, 334] on button "Start ECF Filing" at bounding box center [246, 339] width 64 height 20
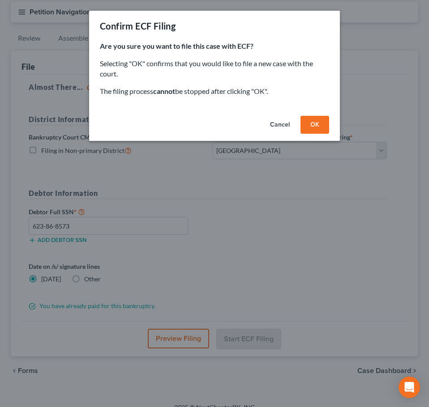
click at [305, 116] on button "OK" at bounding box center [314, 125] width 29 height 18
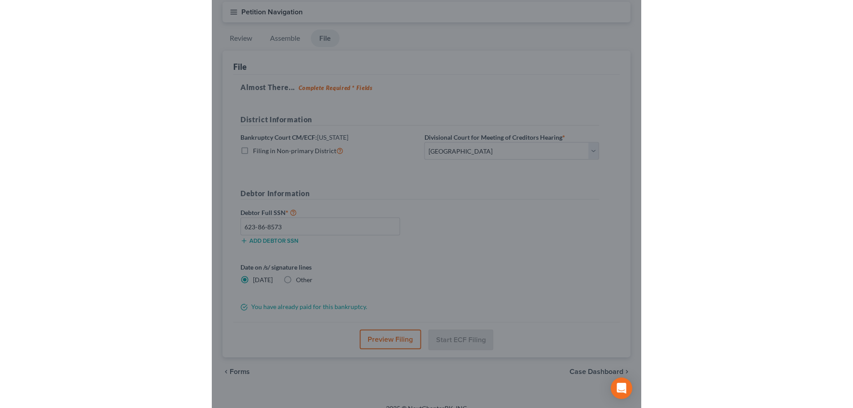
scroll to position [0, 0]
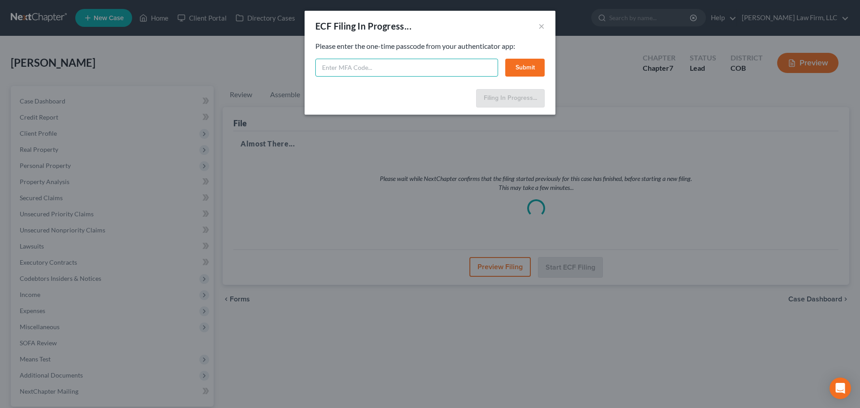
click at [334, 65] on input "text" at bounding box center [406, 68] width 183 height 18
type input "861467"
click at [507, 68] on button "Submit" at bounding box center [524, 68] width 39 height 18
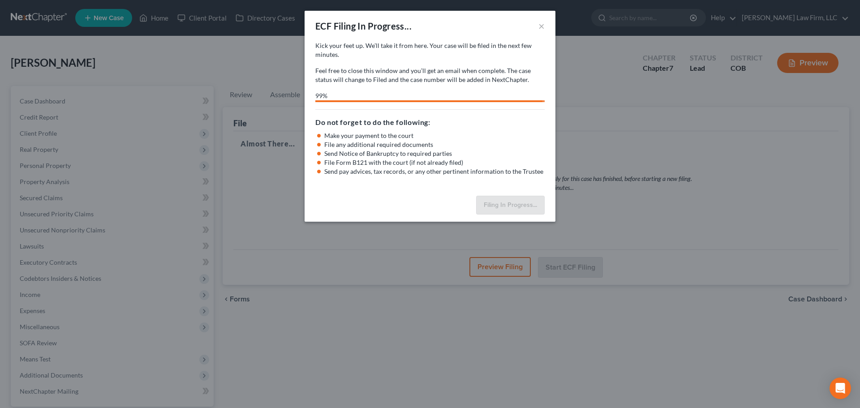
select select "0"
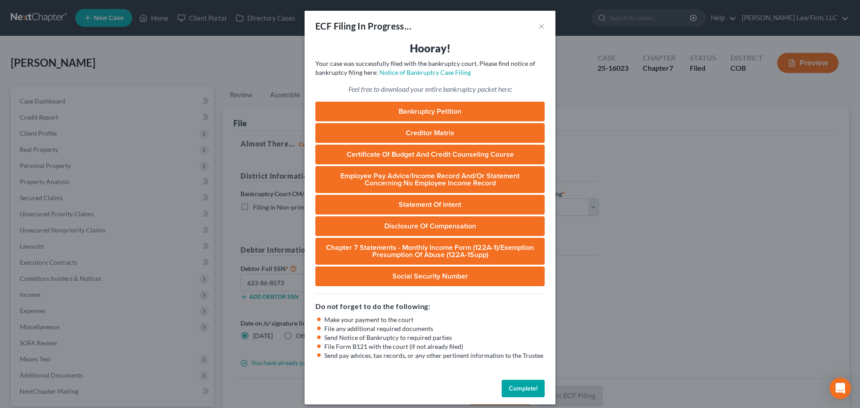
click at [524, 390] on button "Complete!" at bounding box center [522, 389] width 43 height 18
